Goal: Task Accomplishment & Management: Manage account settings

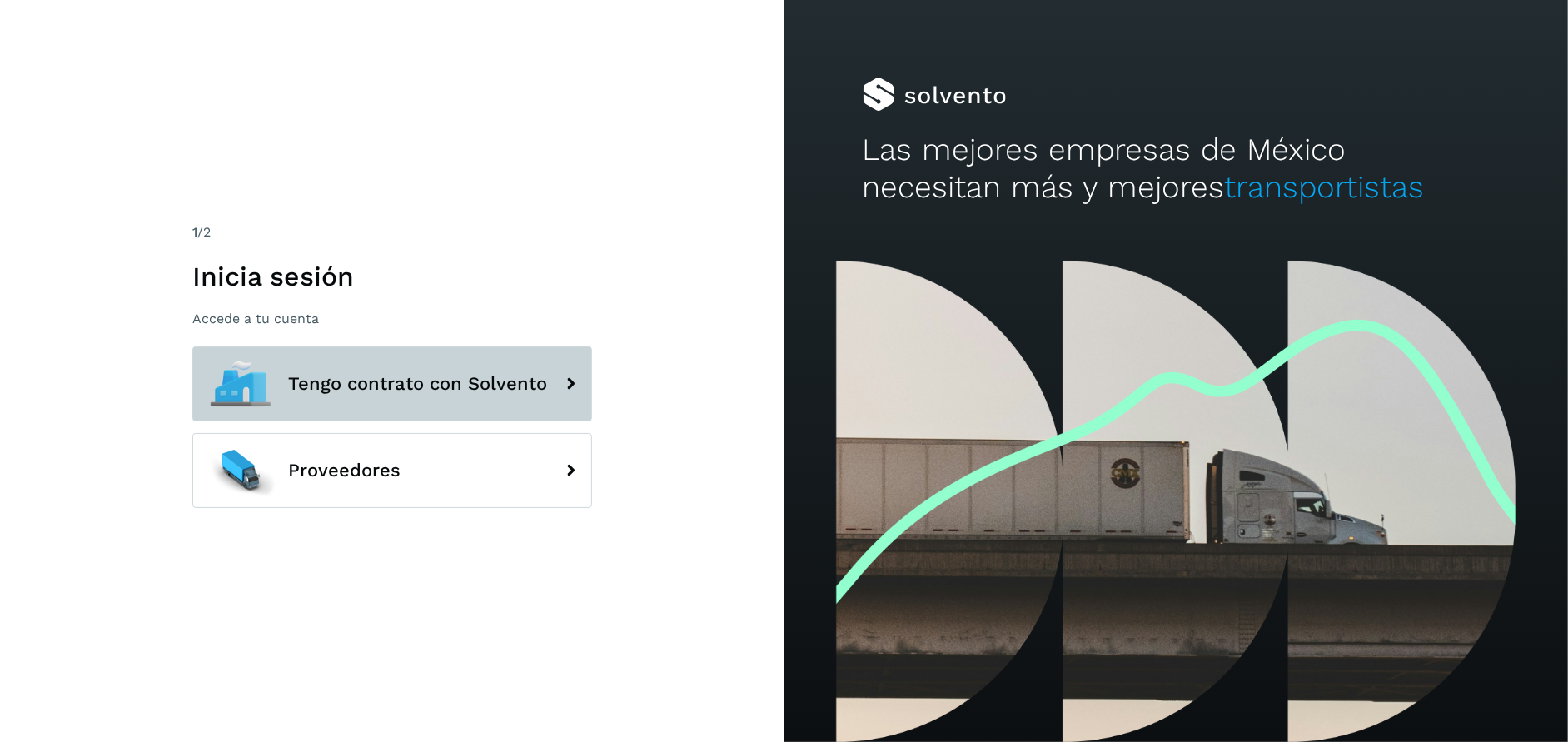
click at [375, 392] on span "Tengo contrato con Solvento" at bounding box center [418, 384] width 259 height 20
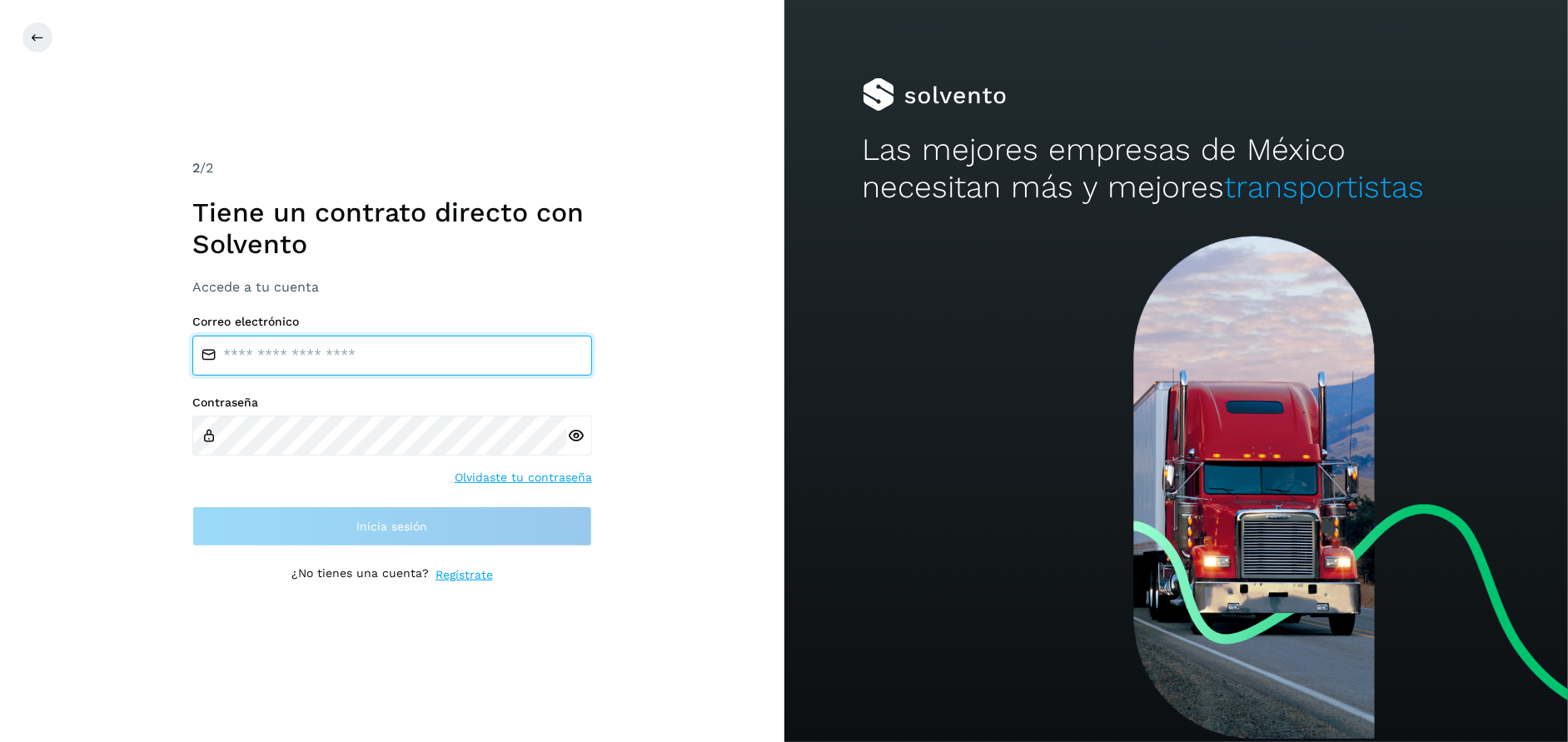
click at [253, 349] on input "email" at bounding box center [392, 356] width 400 height 40
type input "**********"
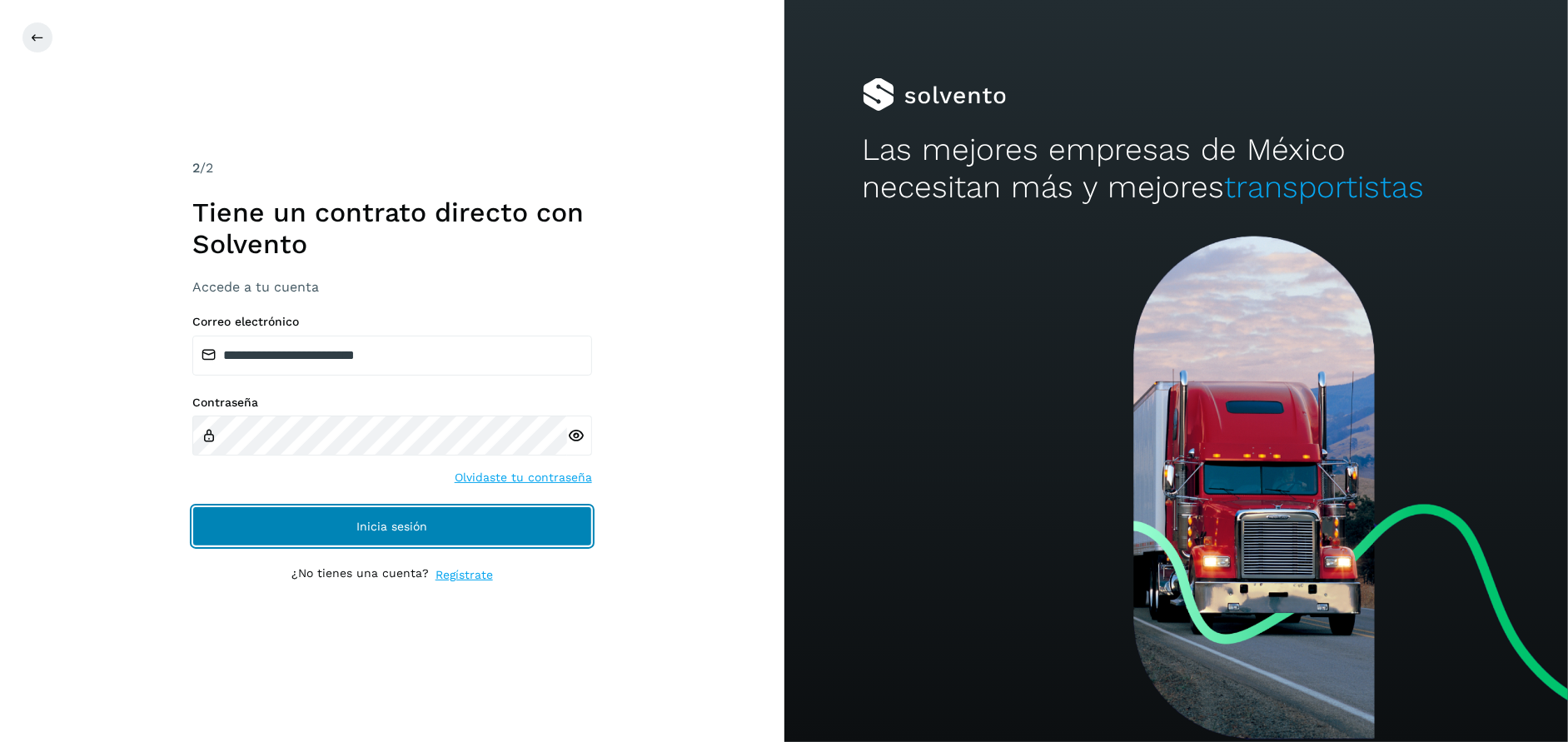
click at [408, 543] on button "Inicia sesión" at bounding box center [392, 526] width 400 height 40
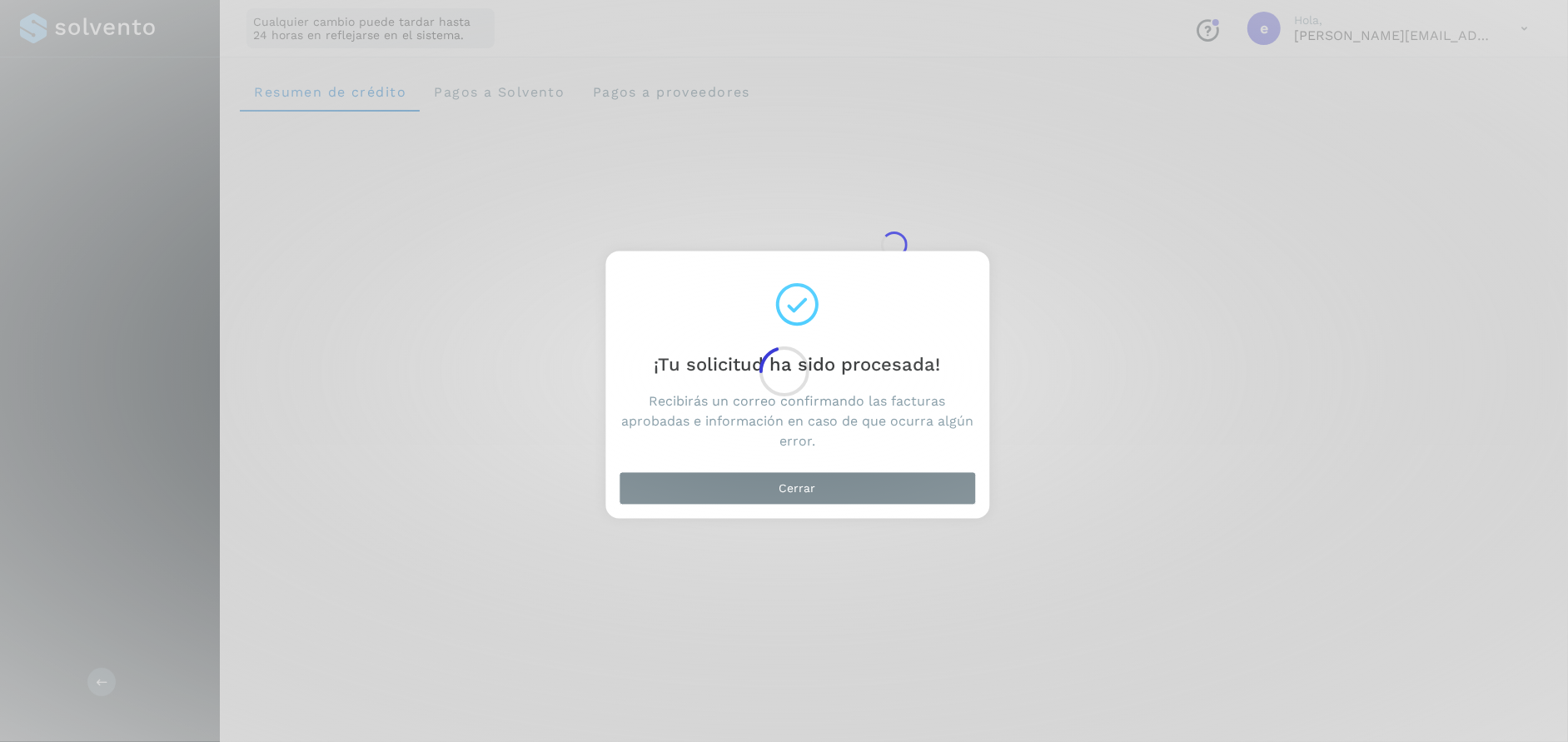
click at [803, 492] on div at bounding box center [784, 371] width 1568 height 742
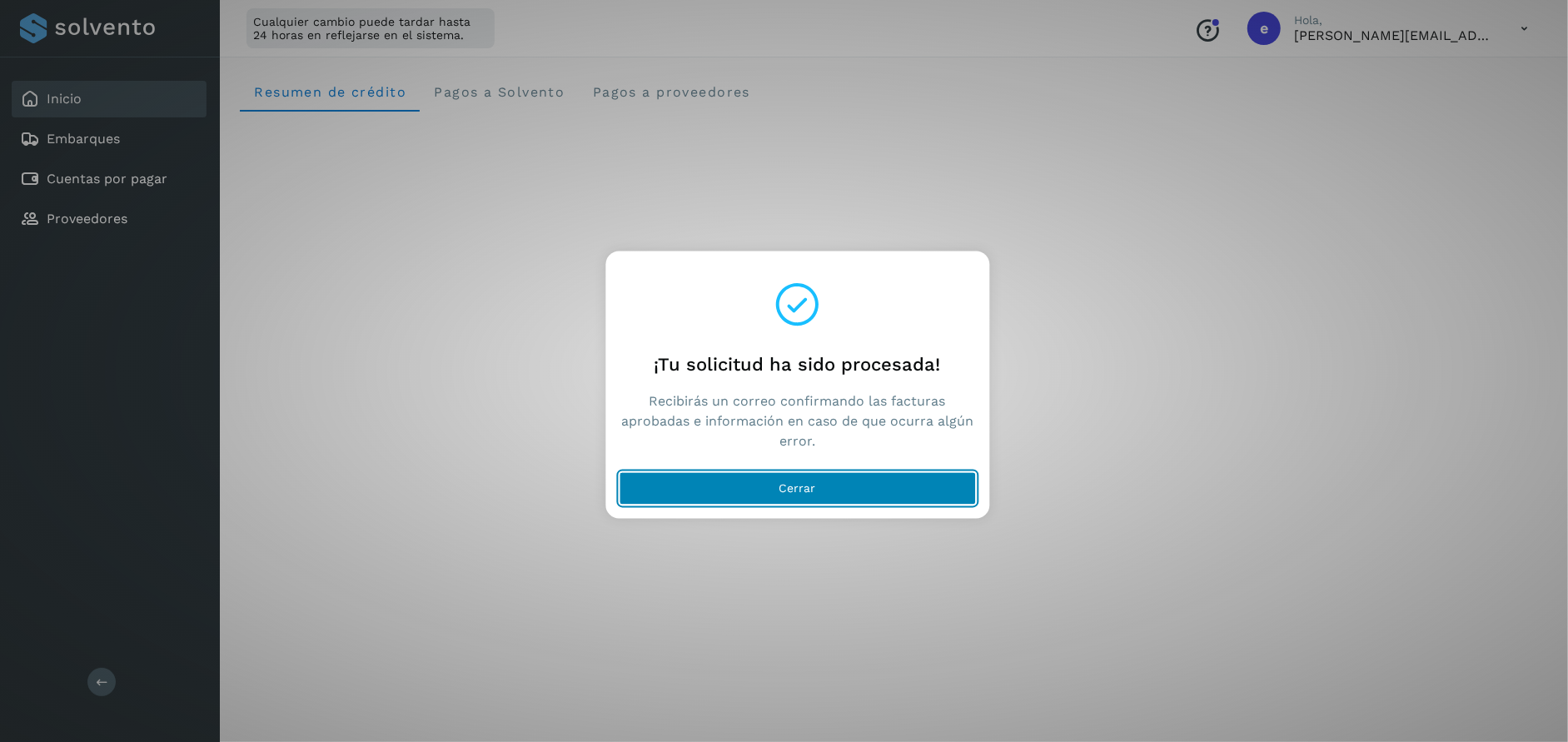
click at [808, 487] on span "Cerrar" at bounding box center [798, 489] width 36 height 12
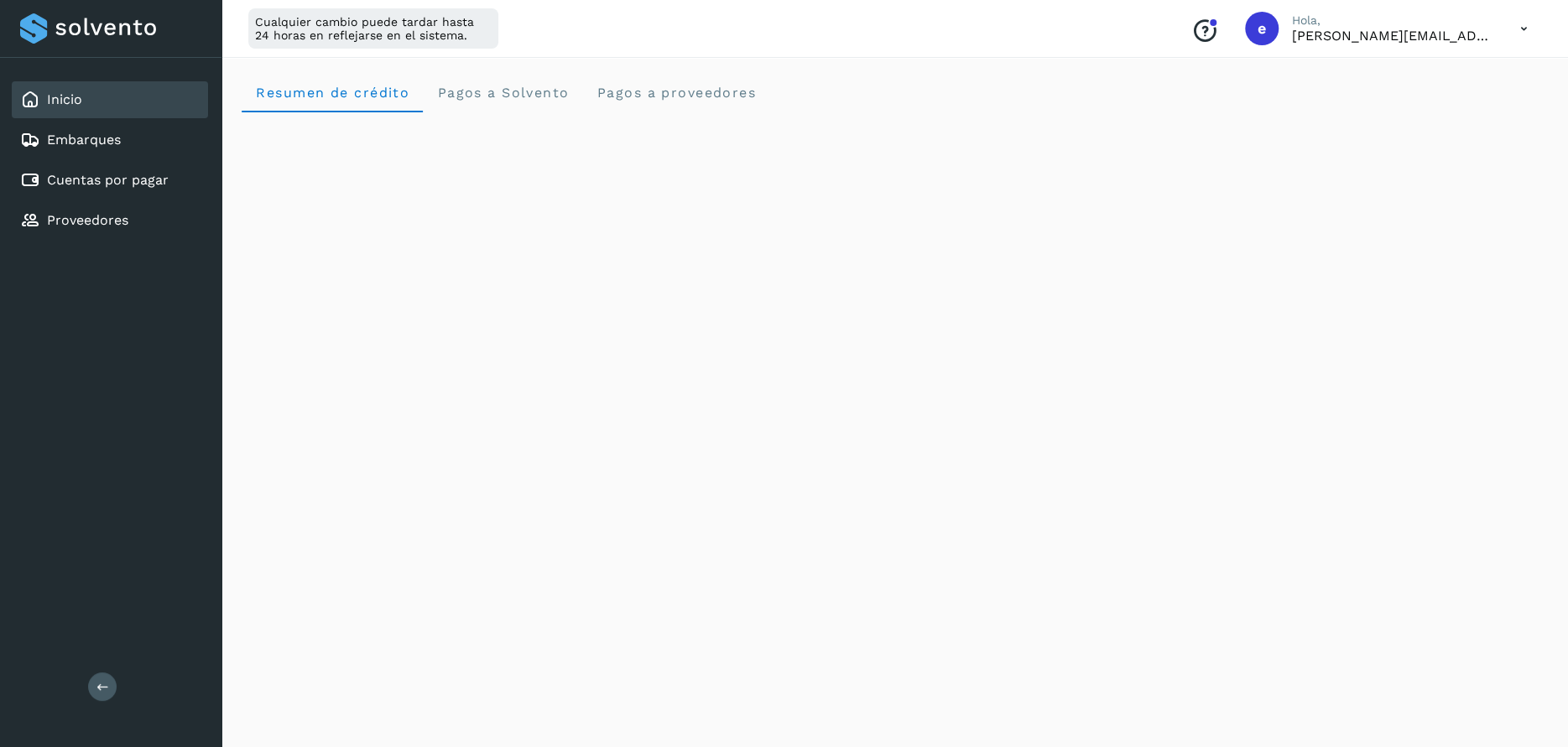
click at [1519, 32] on icon at bounding box center [1523, 29] width 35 height 35
click at [1398, 113] on div "Cerrar sesión" at bounding box center [1439, 108] width 199 height 32
